Goal: Information Seeking & Learning: Compare options

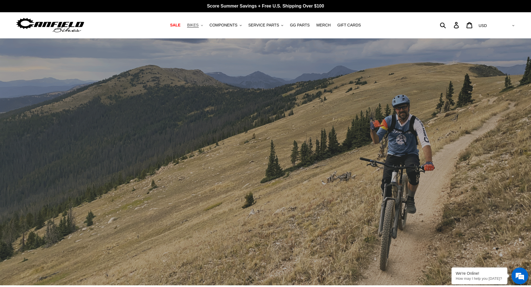
click at [205, 28] on button "BIKES .cls-1{fill:#231f20}" at bounding box center [194, 25] width 21 height 8
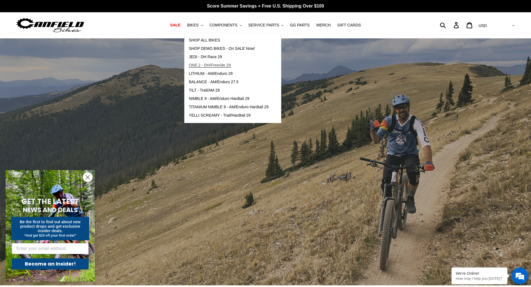
click at [207, 65] on span "ONE.2 - DH/Freeride 29" at bounding box center [210, 65] width 42 height 5
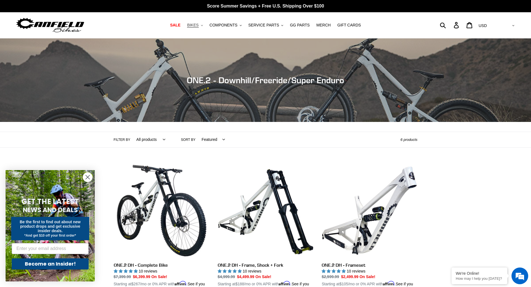
click at [198, 24] on span "BIKES" at bounding box center [192, 25] width 11 height 5
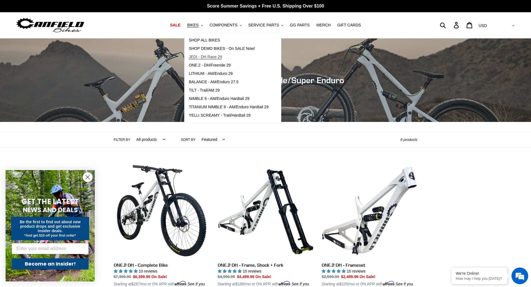
click at [210, 56] on span "JEDI - DH Race 29" at bounding box center [205, 57] width 33 height 5
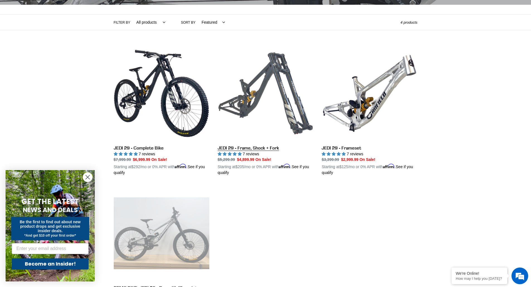
scroll to position [111, 0]
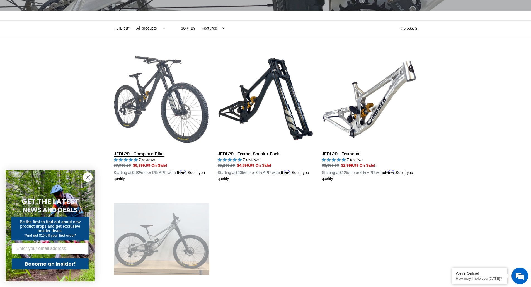
click at [186, 104] on link "JEDI 29 - Complete Bike" at bounding box center [162, 117] width 96 height 130
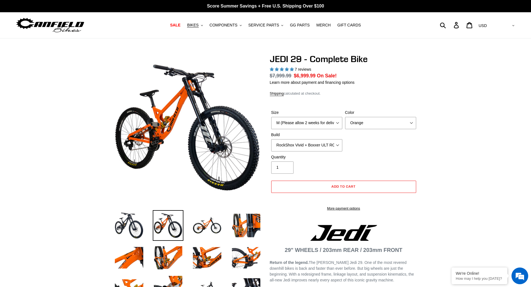
select select "highest-rating"
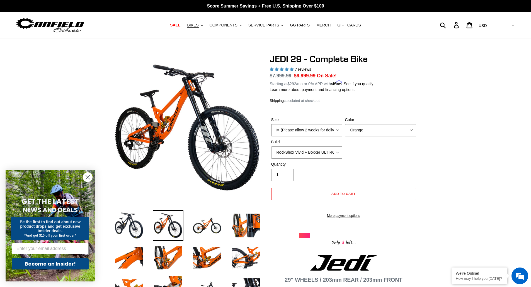
click at [339, 129] on select "M (Please allow 2 weeks for delivery) L (Please allow 2 weeks for delivery) XL …" at bounding box center [306, 130] width 71 height 12
click at [368, 152] on div "Size M (Please allow 2 weeks for delivery) L (Please allow 2 weeks for delivery…" at bounding box center [344, 139] width 148 height 45
click at [335, 150] on select "RockShox Vivid + Boxxer ULT RC2 C3 200 + SRAM XO RockShox Vivid + Boxxer ULT RC…" at bounding box center [306, 152] width 71 height 12
click at [271, 146] on select "RockShox Vivid + Boxxer ULT RC2 C3 200 + SRAM XO RockShox Vivid + Boxxer ULT RC…" at bounding box center [306, 152] width 71 height 12
click at [328, 153] on select "RockShox Vivid + Boxxer ULT RC2 C3 200 + SRAM XO RockShox Vivid + Boxxer ULT RC…" at bounding box center [306, 152] width 71 height 12
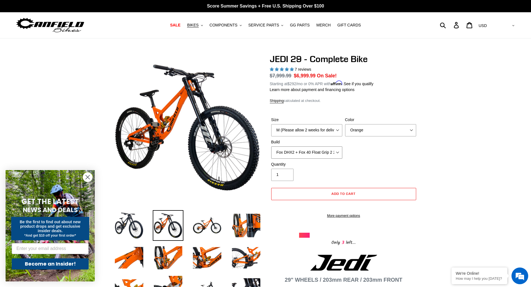
click at [271, 146] on select "RockShox Vivid + Boxxer ULT RC2 C3 200 + SRAM XO RockShox Vivid + Boxxer ULT RC…" at bounding box center [306, 152] width 71 height 12
click at [318, 150] on select "RockShox Vivid + Boxxer ULT RC2 C3 200 + SRAM XO RockShox Vivid + Boxxer ULT RC…" at bounding box center [306, 152] width 71 height 12
select select "Fox DHX2 + Fox 40 Float Grip 2 203 + Shimano"
click at [271, 146] on select "RockShox Vivid + Boxxer ULT RC2 C3 200 + SRAM XO RockShox Vivid + Boxxer ULT RC…" at bounding box center [306, 152] width 71 height 12
click at [325, 151] on select "RockShox Vivid + Boxxer ULT RC2 C3 200 + SRAM XO RockShox Vivid + Boxxer ULT RC…" at bounding box center [306, 152] width 71 height 12
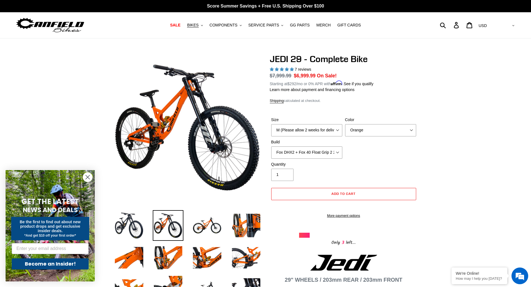
click at [356, 151] on div "Size M (Please allow 2 weeks for delivery) L (Please allow 2 weeks for delivery…" at bounding box center [344, 139] width 148 height 45
click at [335, 128] on select "M (Please allow 2 weeks for delivery) L (Please allow 2 weeks for delivery) XL …" at bounding box center [306, 130] width 71 height 12
select select "L (Please allow 2 weeks for delivery)"
click at [271, 124] on select "M (Please allow 2 weeks for delivery) L (Please allow 2 weeks for delivery) XL …" at bounding box center [306, 130] width 71 height 12
click at [355, 146] on div "Size M (Please allow 2 weeks for delivery) L (Please allow 2 weeks for delivery…" at bounding box center [344, 139] width 148 height 45
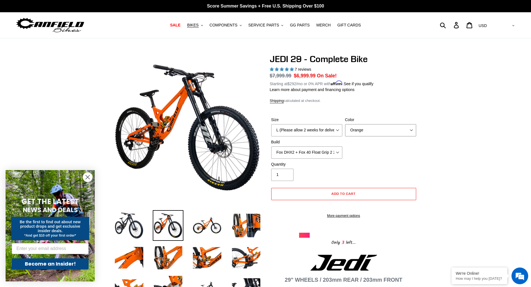
click at [358, 135] on select "Orange Stealth Black Raw" at bounding box center [380, 130] width 71 height 12
select select "Stealth Black"
click at [345, 124] on select "Orange Stealth Black Raw" at bounding box center [380, 130] width 71 height 12
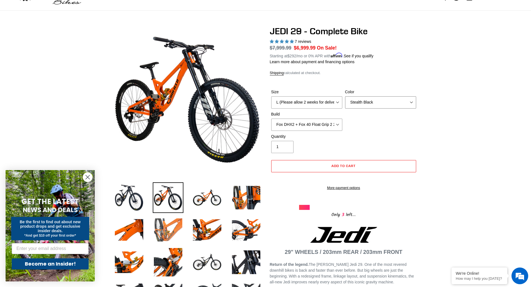
scroll to position [84, 0]
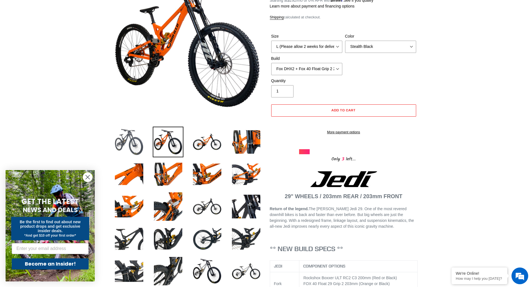
click at [136, 140] on img at bounding box center [129, 142] width 31 height 31
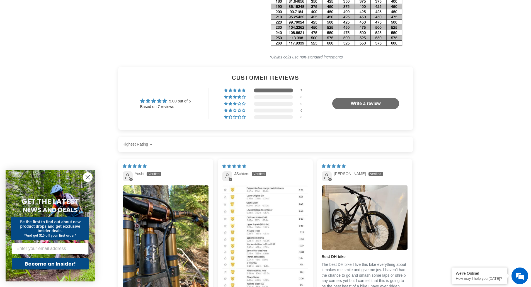
scroll to position [1170, 0]
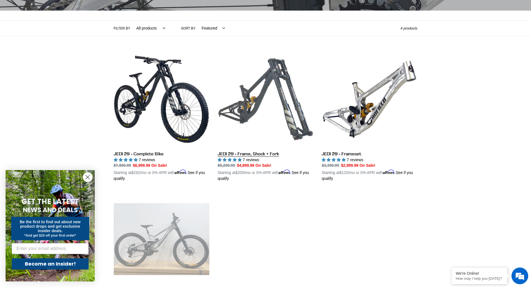
click at [255, 98] on link "JEDI 29 - Frame, Shock + Fork" at bounding box center [266, 117] width 96 height 130
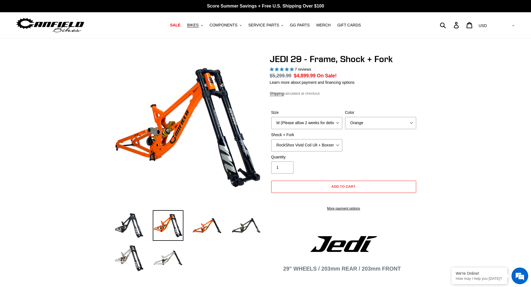
select select "highest-rating"
click at [336, 148] on select "RockShox Vivid Coil Ult + Boxxer RC2 C3 Ult Fox DHX2 250x75 + Fox 40 Float Grip…" at bounding box center [306, 145] width 71 height 12
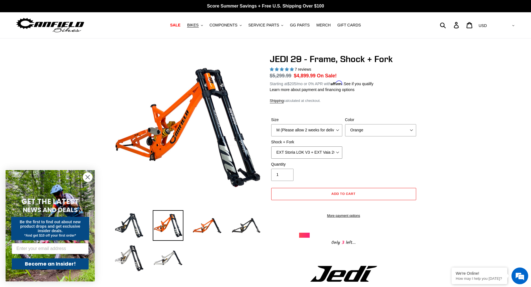
click at [271, 146] on select "RockShox Vivid Coil Ult + Boxxer RC2 C3 Ult Fox DHX2 250x75 + Fox 40 Float Grip…" at bounding box center [306, 152] width 71 height 12
click at [311, 150] on select "RockShox Vivid Coil Ult + Boxxer RC2 C3 Ult Fox DHX2 250x75 + Fox 40 Float Grip…" at bounding box center [306, 152] width 71 height 12
click at [271, 146] on select "RockShox Vivid Coil Ult + Boxxer RC2 C3 Ult Fox DHX2 250x75 + Fox 40 Float Grip…" at bounding box center [306, 152] width 71 height 12
click at [320, 149] on select "RockShox Vivid Coil Ult + Boxxer RC2 C3 Ult Fox DHX2 250x75 + Fox 40 Float Grip…" at bounding box center [306, 152] width 71 height 12
click at [271, 146] on select "RockShox Vivid Coil Ult + Boxxer RC2 C3 Ult Fox DHX2 250x75 + Fox 40 Float Grip…" at bounding box center [306, 152] width 71 height 12
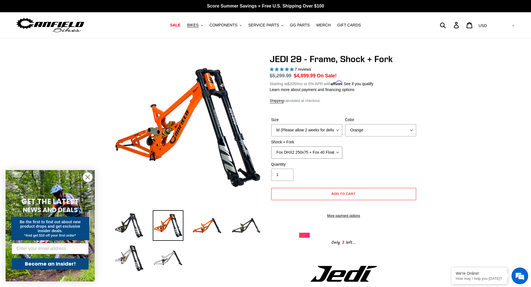
click at [326, 154] on select "RockShox Vivid Coil Ult + Boxxer RC2 C3 Ult Fox DHX2 250x75 + Fox 40 Float Grip…" at bounding box center [306, 152] width 71 height 12
select select "EXT Storia LOK V3 + EXT Vaia 200"
click at [271, 146] on select "RockShox Vivid Coil Ult + Boxxer RC2 C3 Ult Fox DHX2 250x75 + Fox 40 Float Grip…" at bounding box center [306, 152] width 71 height 12
click at [375, 130] on select "Orange Stealth Black Raw" at bounding box center [380, 130] width 71 height 12
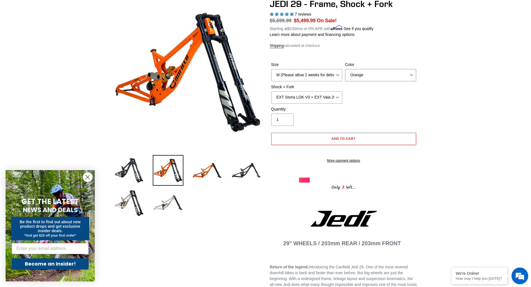
scroll to position [56, 0]
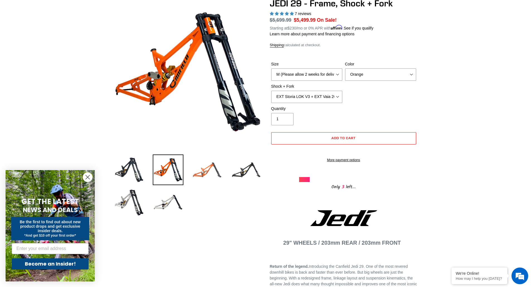
click at [209, 169] on img at bounding box center [207, 170] width 31 height 31
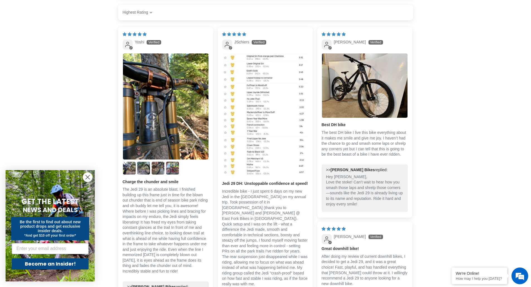
scroll to position [1058, 0]
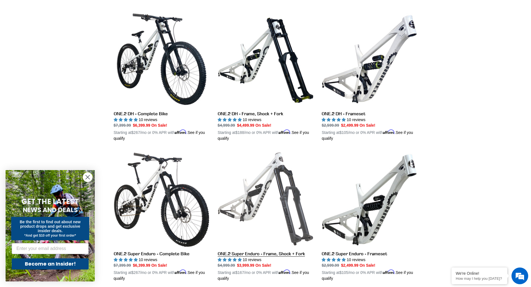
scroll to position [139, 0]
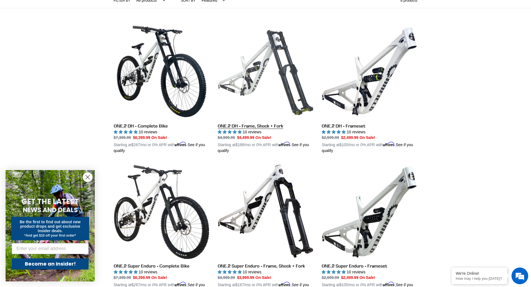
click at [270, 70] on link "ONE.2 DH - Frame, Shock + Fork" at bounding box center [266, 89] width 96 height 130
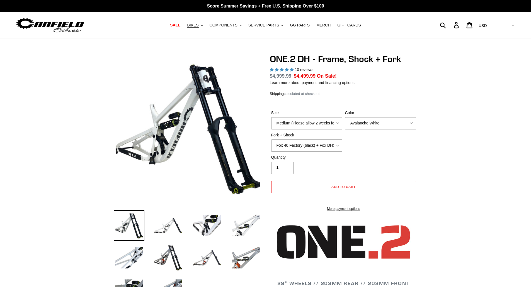
select select "highest-rating"
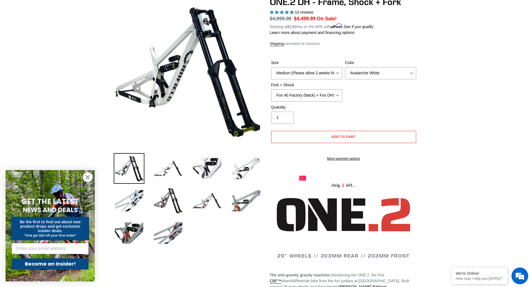
scroll to position [56, 0]
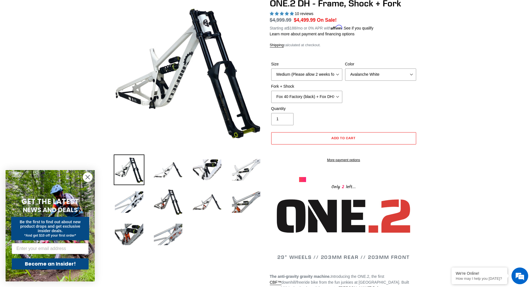
click at [175, 239] on img at bounding box center [168, 234] width 31 height 31
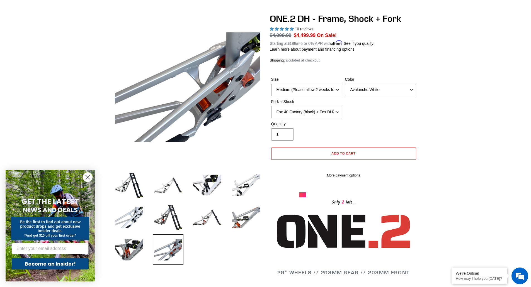
scroll to position [28, 0]
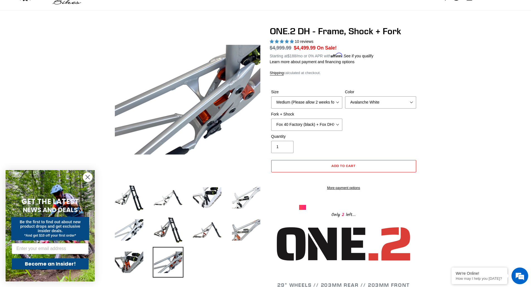
click at [251, 237] on img at bounding box center [246, 230] width 31 height 31
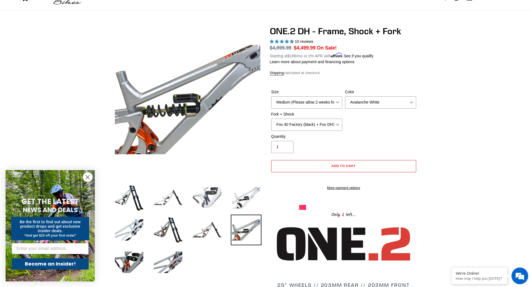
click at [208, 202] on img at bounding box center [207, 197] width 31 height 31
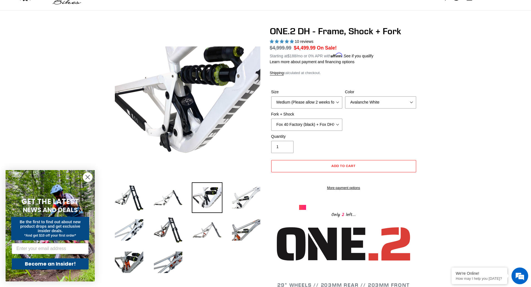
click at [204, 228] on img at bounding box center [207, 230] width 31 height 31
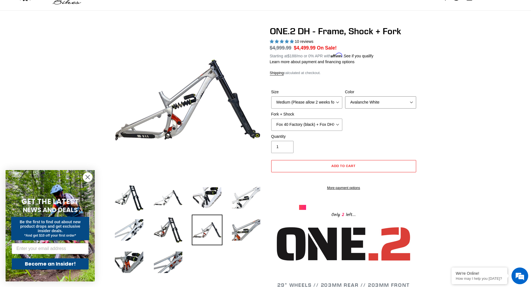
click at [361, 102] on select "Avalanche White Bentonite Grey" at bounding box center [380, 102] width 71 height 12
select select "Bentonite Grey"
click at [345, 96] on select "Avalanche White Bentonite Grey" at bounding box center [380, 102] width 71 height 12
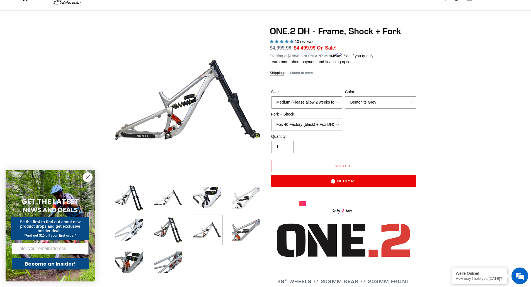
click at [334, 102] on select "Medium (Please allow 2 weeks for delivery) Large (Sold Out)" at bounding box center [306, 102] width 71 height 12
select select "Large (Sold Out)"
click at [271, 96] on select "Medium (Please allow 2 weeks for delivery) Large (Sold Out)" at bounding box center [306, 102] width 71 height 12
click at [326, 125] on select "Fox 40 Factory (black) + Fox DHX2 250x75 Fox 40 Factory (orange) + Fox DHX2 250…" at bounding box center [306, 125] width 71 height 12
click at [271, 119] on select "Fox 40 Factory (black) + Fox DHX2 250x75 Fox 40 Factory (orange) + Fox DHX2 250…" at bounding box center [306, 125] width 71 height 12
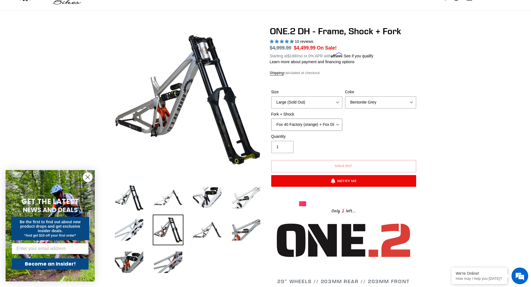
drag, startPoint x: 328, startPoint y: 123, endPoint x: 328, endPoint y: 127, distance: 3.9
click at [328, 123] on select "Fox 40 Factory (black) + Fox DHX2 250x75 Fox 40 Factory (orange) + Fox DHX2 250…" at bounding box center [306, 125] width 71 height 12
select select "RockShox BoXXer Ultimate 35mm (red) + RockShox Vivid DH Coil"
click at [271, 119] on select "Fox 40 Factory (black) + Fox DHX2 250x75 Fox 40 Factory (orange) + Fox DHX2 250…" at bounding box center [306, 125] width 71 height 12
click at [369, 137] on div "Quantity 1" at bounding box center [344, 145] width 148 height 22
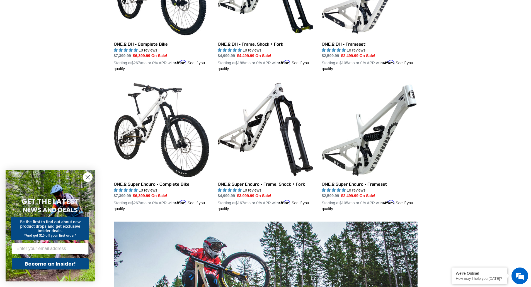
scroll to position [223, 0]
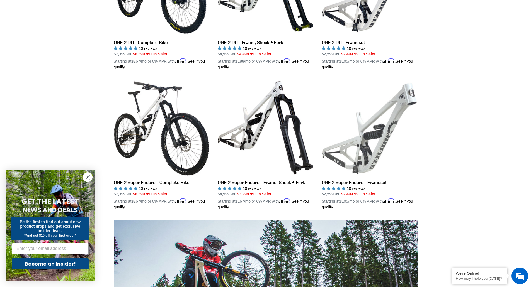
click at [382, 138] on link "ONE.2 Super Enduro - Frameset" at bounding box center [369, 145] width 96 height 130
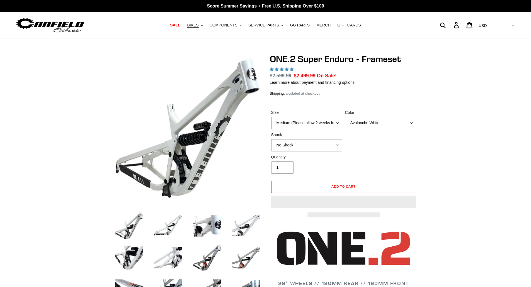
click at [330, 120] on select "Medium (Please allow 2 weeks for delivery) Large (Sold Out)" at bounding box center [306, 123] width 71 height 12
select select "highest-rating"
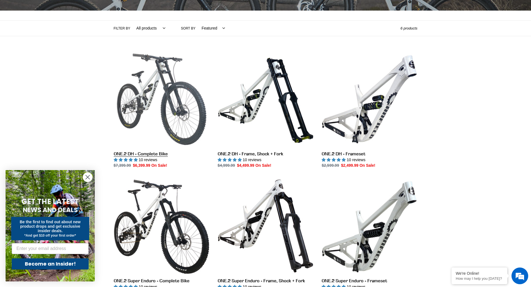
click at [174, 90] on link "ONE.2 DH - Complete Bike" at bounding box center [162, 110] width 96 height 117
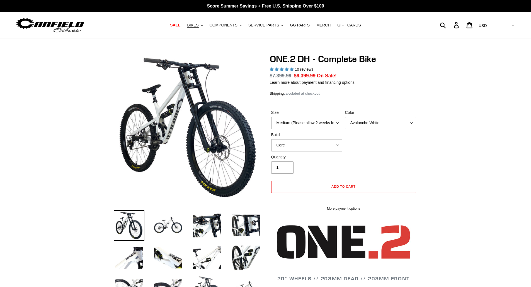
select select "highest-rating"
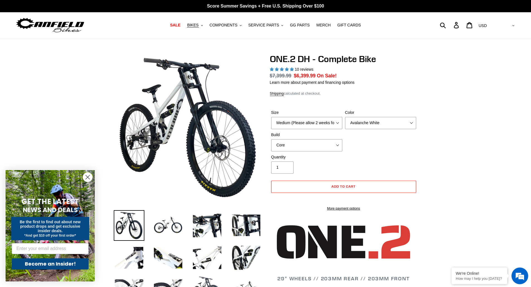
click at [402, 148] on div "Size Medium (Please allow 2 weeks for delivery) Large (Sold Out) Color Avalanch…" at bounding box center [344, 132] width 148 height 45
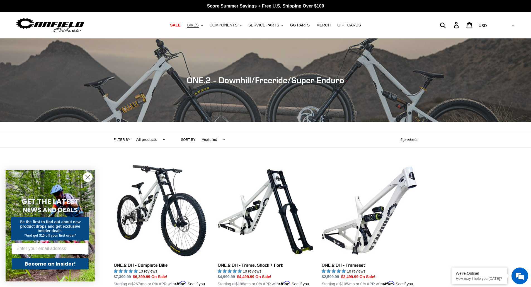
click at [205, 26] on button "BIKES .cls-1{fill:#231f20}" at bounding box center [194, 25] width 21 height 8
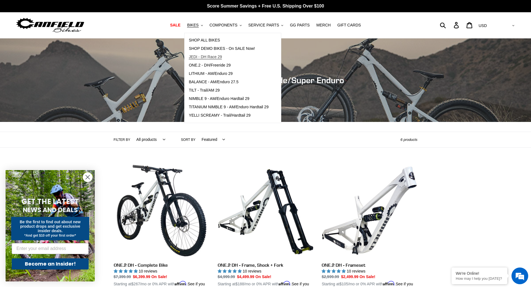
click at [210, 55] on span "JEDI - DH Race 29" at bounding box center [205, 57] width 33 height 5
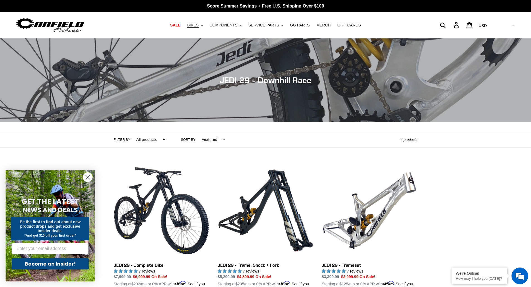
click at [205, 25] on button "BIKES .cls-1{fill:#231f20}" at bounding box center [194, 25] width 21 height 8
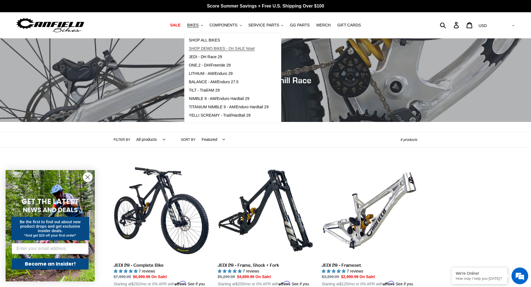
click at [216, 47] on span "SHOP DEMO BIKES - On SALE Now!" at bounding box center [222, 48] width 66 height 5
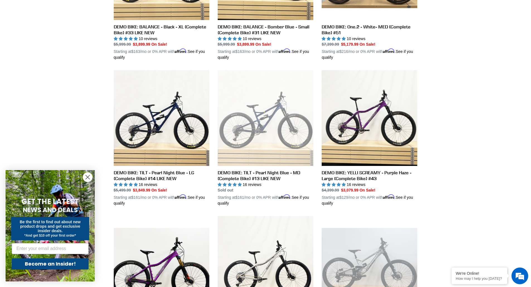
scroll to position [251, 0]
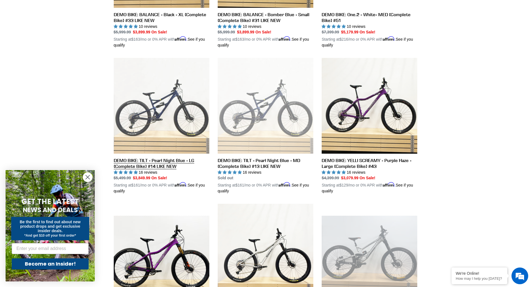
click at [166, 165] on link "DEMO BIKE: TILT - Pearl Night Blue - LG (Complete Bike) #14 LIKE NEW" at bounding box center [162, 126] width 96 height 136
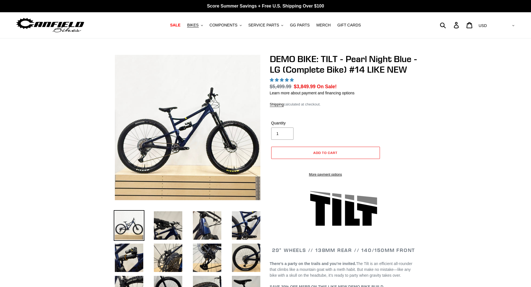
select select "highest-rating"
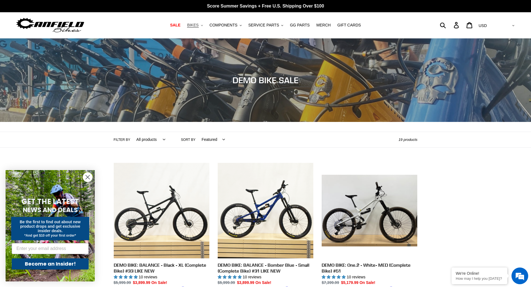
click at [203, 25] on icon ".cls-1{fill:#231f20}" at bounding box center [202, 26] width 2 height 2
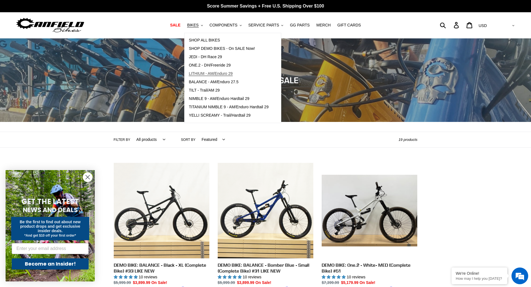
click at [210, 77] on link "LITHIUM - AM/Enduro 29" at bounding box center [228, 74] width 88 height 8
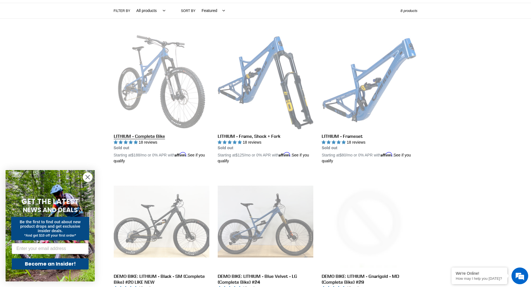
scroll to position [111, 0]
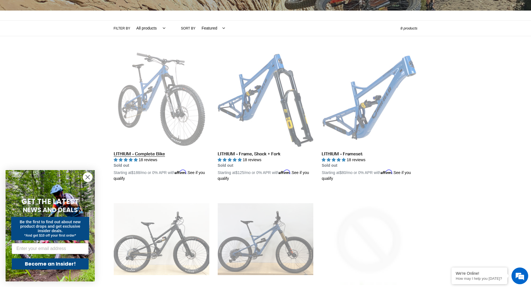
click at [158, 83] on link "LITHIUM - Complete Bike" at bounding box center [162, 117] width 96 height 130
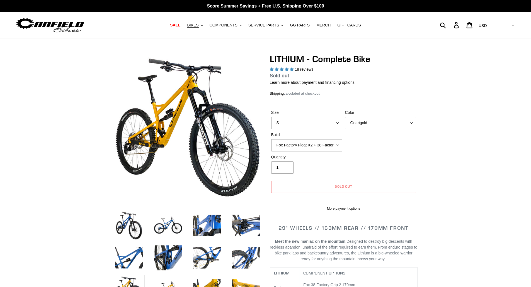
select select "highest-rating"
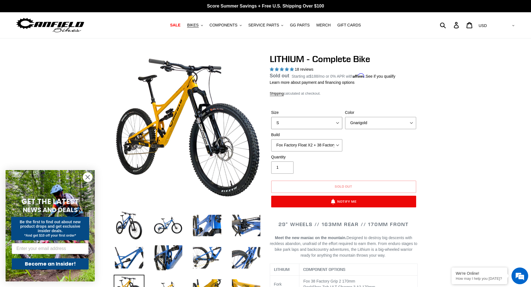
click at [327, 123] on select "S M L XL" at bounding box center [306, 123] width 71 height 12
select select "L"
click at [271, 123] on select "S M L XL" at bounding box center [306, 123] width 71 height 12
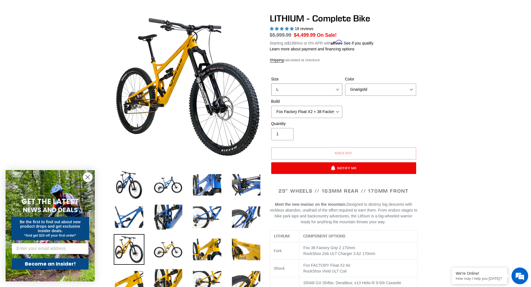
scroll to position [28, 0]
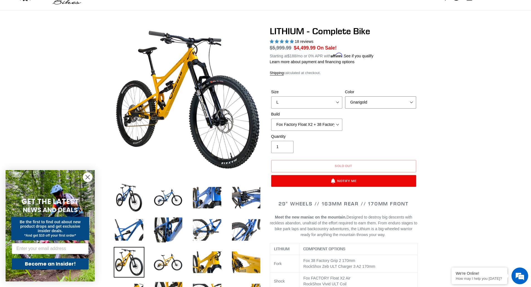
click at [381, 103] on select "Gnarigold Blue Velvet Stealth Black" at bounding box center [380, 102] width 71 height 12
click at [345, 96] on select "Gnarigold Blue Velvet Stealth Black" at bounding box center [380, 102] width 71 height 12
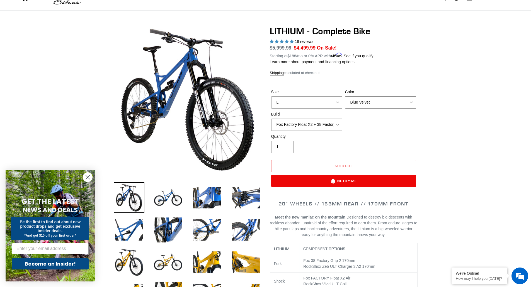
click at [364, 101] on select "Gnarigold Blue Velvet Stealth Black" at bounding box center [380, 102] width 71 height 12
select select "Stealth Black"
click at [345, 96] on select "Gnarigold Blue Velvet Stealth Black" at bounding box center [380, 102] width 71 height 12
